Goal: Information Seeking & Learning: Learn about a topic

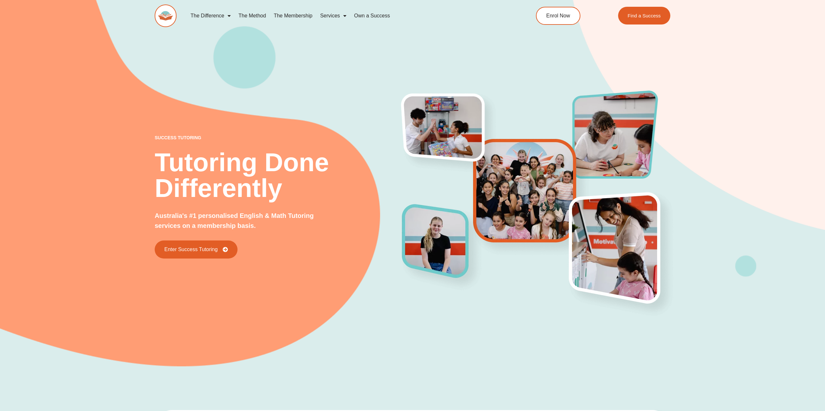
click at [170, 18] on img at bounding box center [166, 16] width 22 height 23
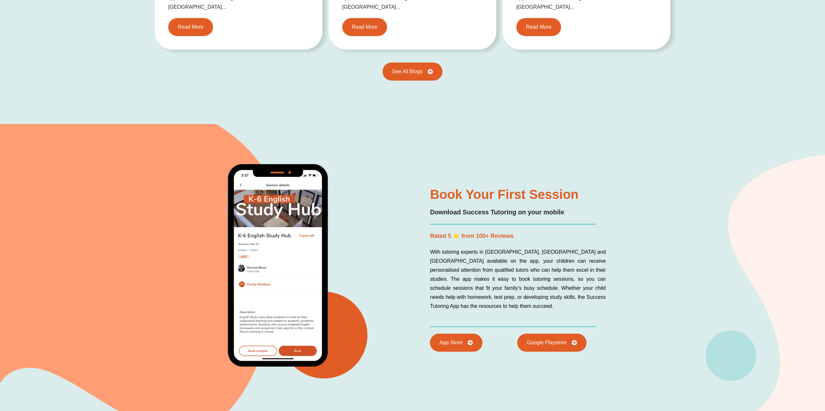
scroll to position [1382, 0]
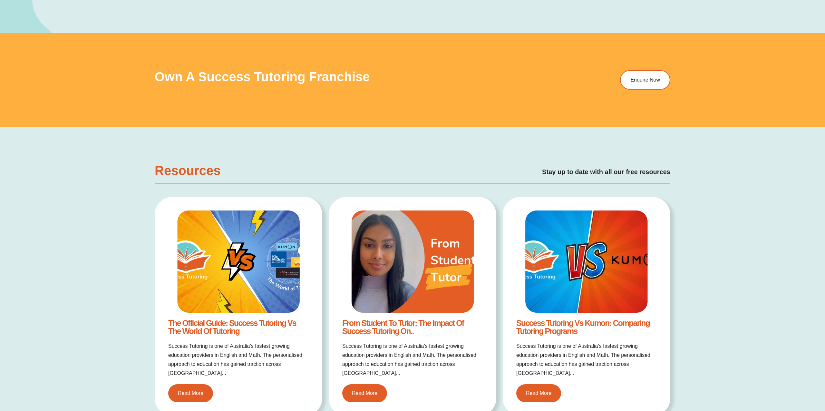
click at [274, 303] on div "The Official Guide: Success Tutoring vs The World of Tutoring Success Tutoring …" at bounding box center [239, 306] width 168 height 219
click at [237, 321] on link "The Official Guide: Success Tutoring vs The World of Tutoring" at bounding box center [232, 326] width 128 height 17
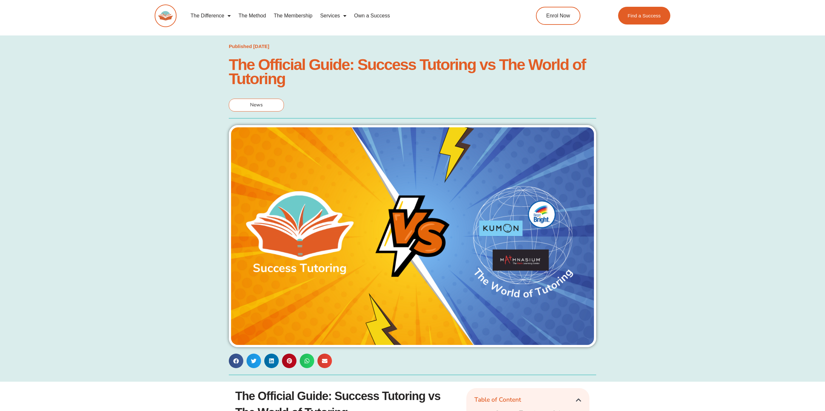
click at [172, 17] on img at bounding box center [166, 16] width 22 height 23
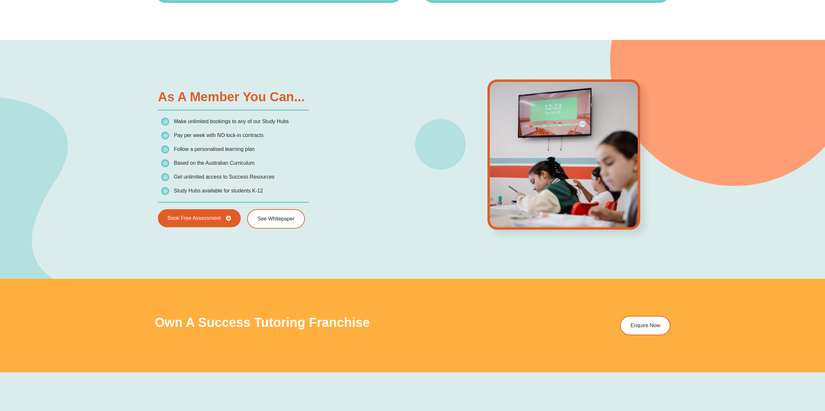
scroll to position [1278, 0]
